Goal: Transaction & Acquisition: Download file/media

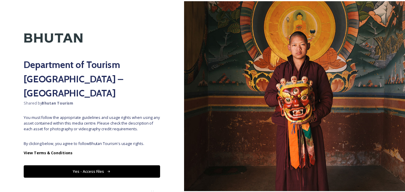
scroll to position [4, 0]
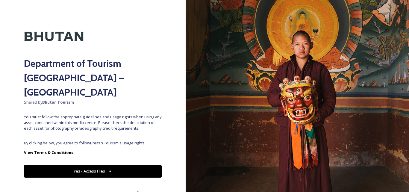
click at [99, 165] on button "Yes - Access Files" at bounding box center [93, 171] width 138 height 12
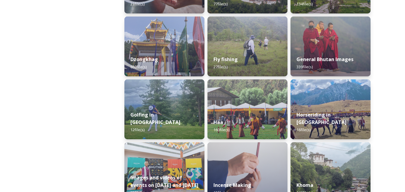
scroll to position [270, 0]
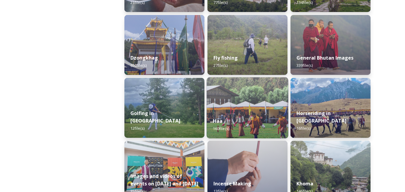
click at [246, 114] on div "Haa 160 file(s)" at bounding box center [246, 124] width 81 height 27
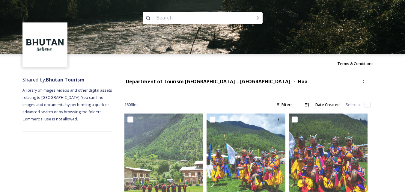
click at [203, 99] on div "160 file s Filters Date Created Select all" at bounding box center [247, 105] width 246 height 12
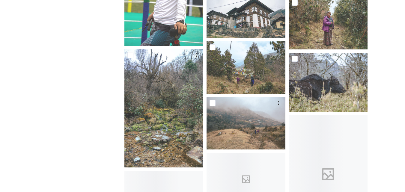
scroll to position [809, 0]
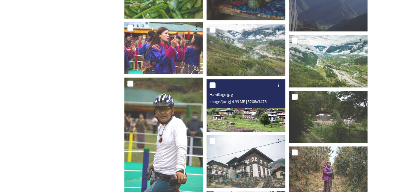
click at [257, 121] on img at bounding box center [245, 105] width 79 height 52
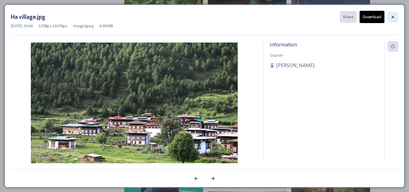
click at [393, 19] on icon at bounding box center [393, 17] width 5 height 5
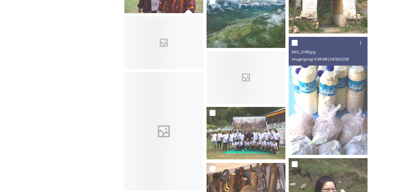
scroll to position [1797, 0]
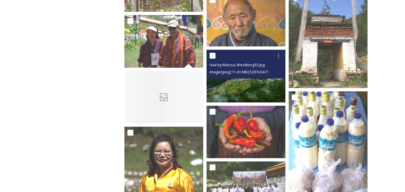
click at [243, 82] on img at bounding box center [245, 76] width 79 height 52
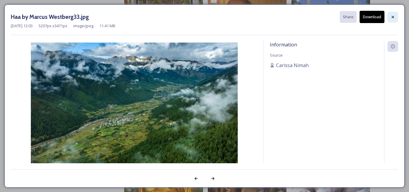
click at [394, 16] on icon at bounding box center [393, 17] width 5 height 5
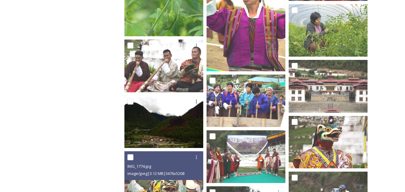
scroll to position [2726, 0]
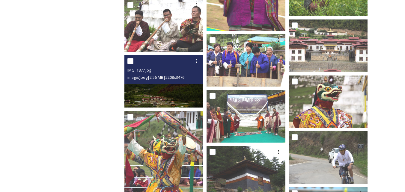
click at [145, 93] on img at bounding box center [163, 81] width 79 height 52
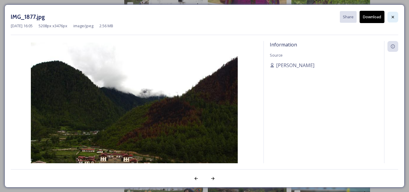
click at [393, 17] on icon at bounding box center [393, 17] width 2 height 2
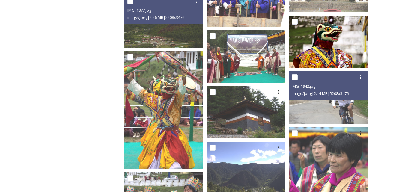
scroll to position [2875, 0]
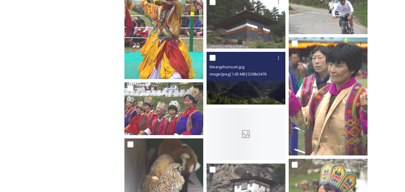
click at [237, 85] on img at bounding box center [245, 78] width 79 height 52
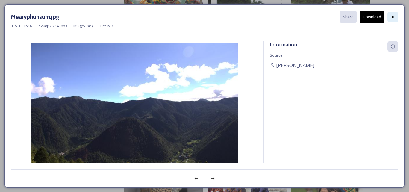
click at [395, 17] on icon at bounding box center [393, 17] width 5 height 5
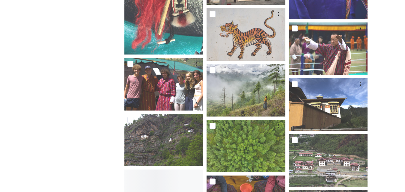
scroll to position [3265, 0]
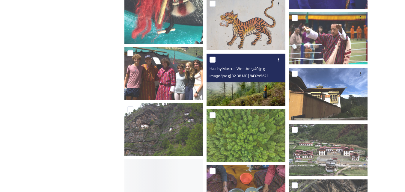
click at [236, 99] on img at bounding box center [245, 80] width 79 height 52
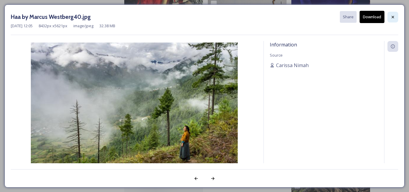
click at [394, 16] on icon at bounding box center [393, 17] width 5 height 5
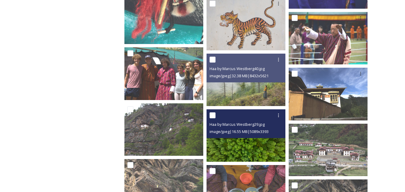
click at [244, 147] on img at bounding box center [245, 135] width 79 height 52
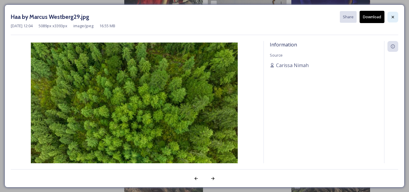
click at [395, 15] on icon at bounding box center [393, 17] width 5 height 5
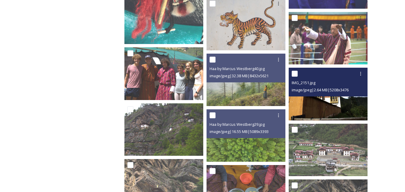
scroll to position [3295, 0]
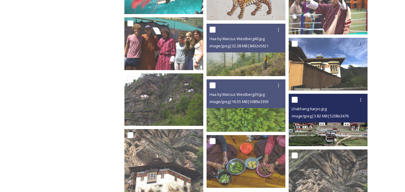
click at [335, 134] on img at bounding box center [327, 120] width 79 height 52
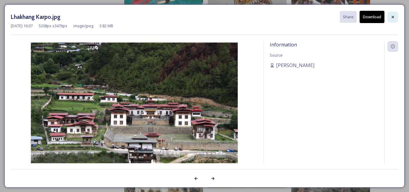
click at [391, 16] on icon at bounding box center [393, 17] width 5 height 5
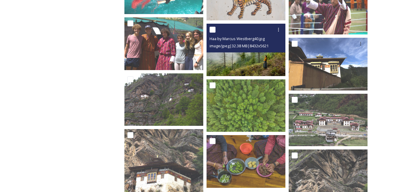
click at [226, 67] on img at bounding box center [245, 50] width 79 height 52
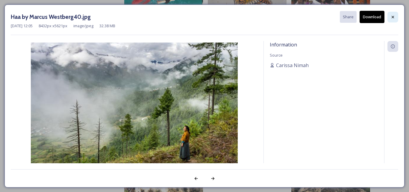
click at [392, 16] on icon at bounding box center [393, 17] width 5 height 5
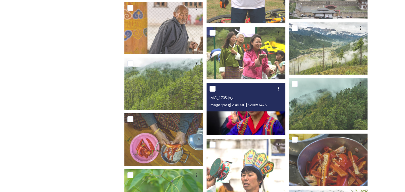
scroll to position [2486, 0]
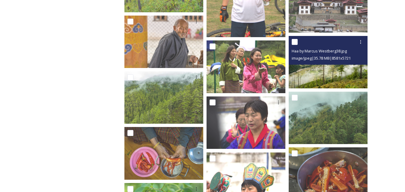
click at [350, 71] on img at bounding box center [327, 62] width 79 height 52
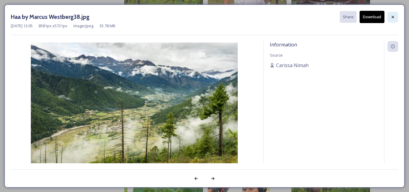
click at [393, 18] on icon at bounding box center [393, 17] width 5 height 5
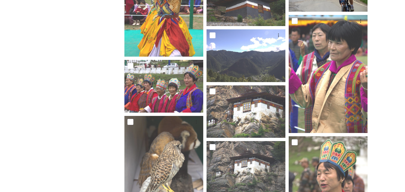
scroll to position [2905, 0]
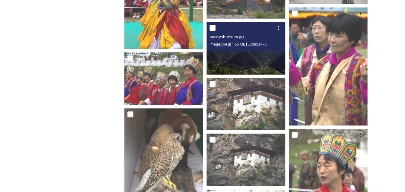
click at [283, 50] on div "Mearyphunsum.jpg image/jpeg | 1.65 MB | 5208 x 3476" at bounding box center [245, 36] width 79 height 29
click at [280, 52] on img at bounding box center [245, 48] width 79 height 52
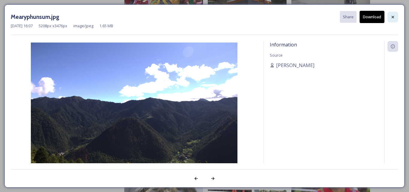
click at [394, 18] on icon at bounding box center [393, 17] width 2 height 2
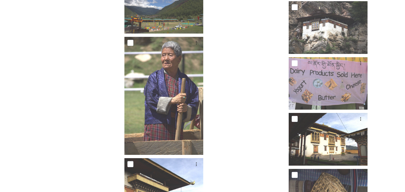
scroll to position [3534, 0]
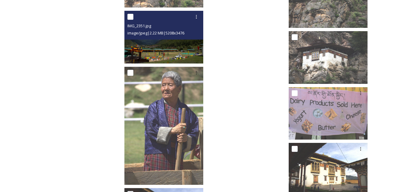
click at [173, 53] on img at bounding box center [163, 37] width 79 height 52
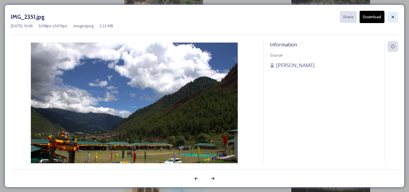
click at [393, 19] on icon at bounding box center [393, 17] width 5 height 5
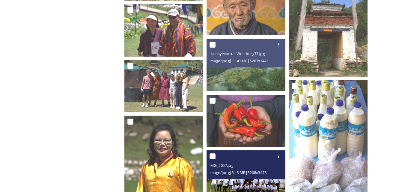
scroll to position [1784, 0]
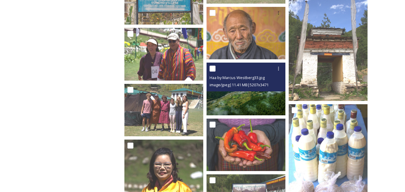
click at [251, 98] on img at bounding box center [245, 89] width 79 height 52
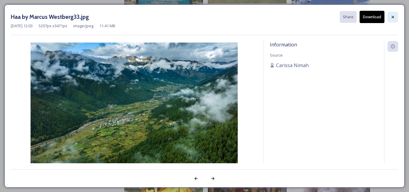
click at [394, 16] on icon at bounding box center [393, 17] width 5 height 5
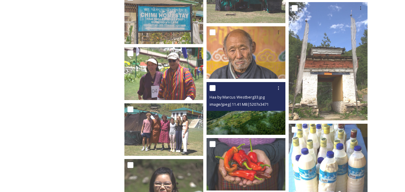
scroll to position [1754, 0]
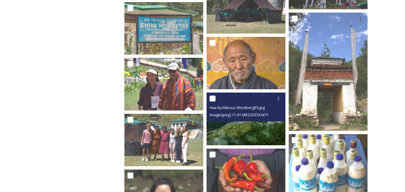
click at [215, 99] on input "checkbox" at bounding box center [212, 99] width 6 height 6
checkbox input "true"
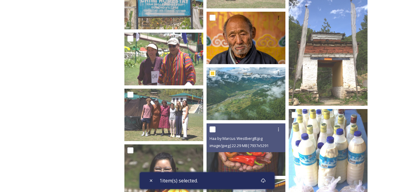
scroll to position [1784, 0]
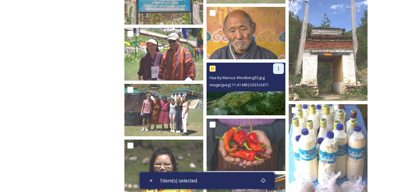
click at [277, 70] on icon at bounding box center [278, 68] width 5 height 5
click at [268, 95] on span "Download" at bounding box center [271, 94] width 18 height 6
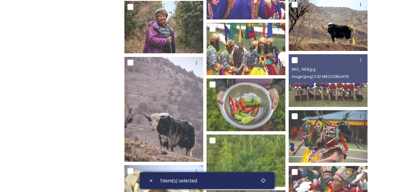
scroll to position [1335, 0]
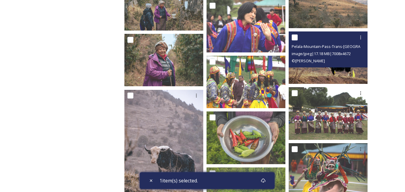
click at [332, 80] on img at bounding box center [327, 57] width 79 height 52
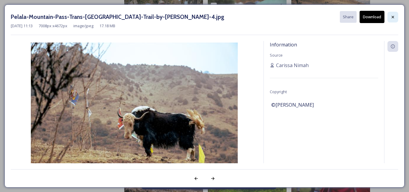
click at [394, 15] on icon at bounding box center [393, 17] width 5 height 5
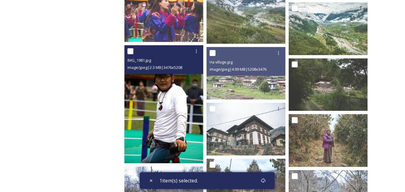
scroll to position [886, 0]
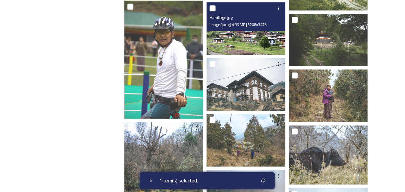
click at [245, 38] on img at bounding box center [245, 28] width 79 height 52
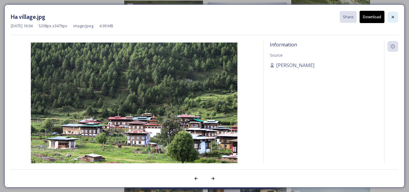
click at [391, 15] on icon at bounding box center [393, 17] width 5 height 5
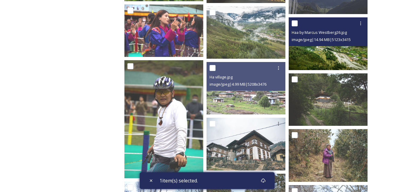
scroll to position [826, 0]
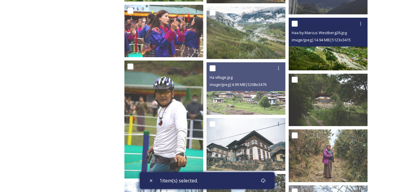
click at [335, 62] on img at bounding box center [327, 44] width 79 height 52
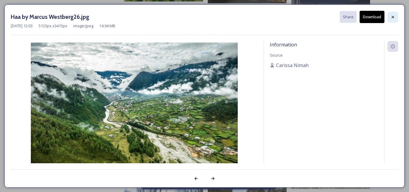
click at [393, 16] on icon at bounding box center [393, 17] width 5 height 5
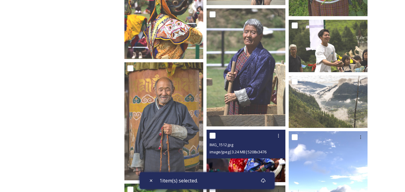
scroll to position [586, 0]
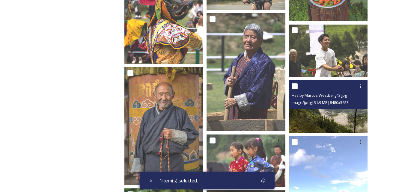
click at [311, 100] on span "image/jpeg | 31.9 MB | 8480 x 5653" at bounding box center [319, 102] width 57 height 5
click at [305, 128] on img at bounding box center [327, 106] width 79 height 52
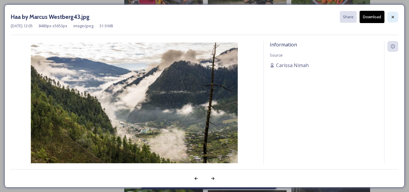
click at [392, 19] on icon at bounding box center [393, 17] width 5 height 5
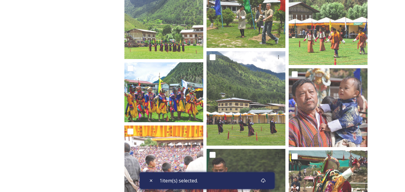
scroll to position [197, 0]
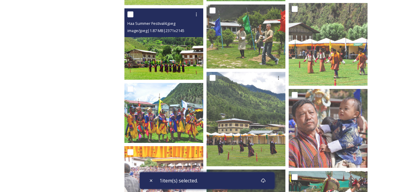
click at [172, 71] on img at bounding box center [163, 43] width 79 height 71
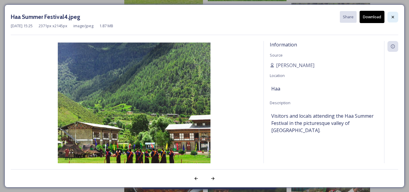
click at [394, 17] on icon at bounding box center [393, 17] width 5 height 5
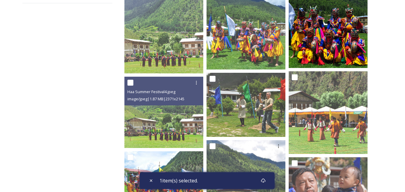
scroll to position [137, 0]
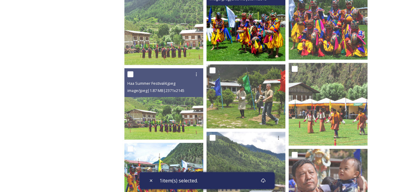
click at [273, 31] on img at bounding box center [245, 19] width 79 height 84
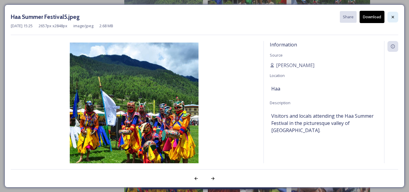
click at [391, 18] on icon at bounding box center [393, 17] width 5 height 5
